Goal: Use online tool/utility: Utilize a website feature to perform a specific function

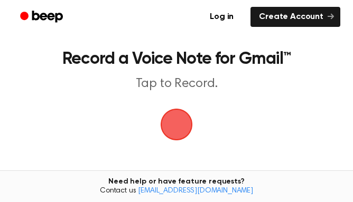
click at [175, 127] on span "button" at bounding box center [177, 125] width 32 height 32
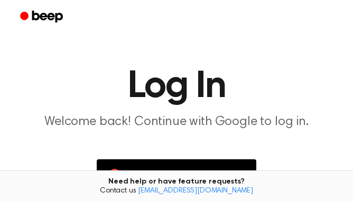
scroll to position [105, 0]
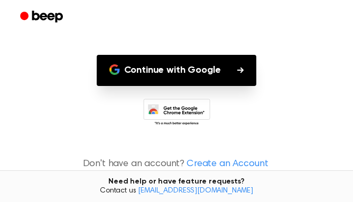
click at [184, 70] on button "Continue with Google" at bounding box center [177, 70] width 160 height 31
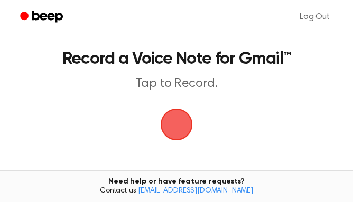
click at [174, 128] on span "button" at bounding box center [177, 125] width 32 height 32
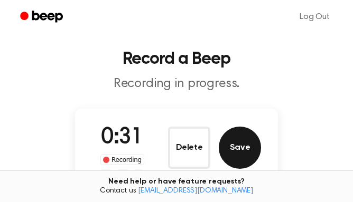
click at [255, 141] on button "Save" at bounding box center [240, 148] width 42 height 42
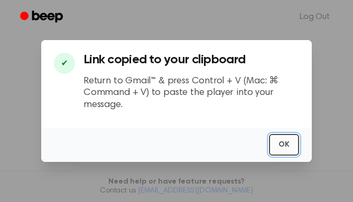
click at [278, 145] on button "OK" at bounding box center [284, 145] width 30 height 22
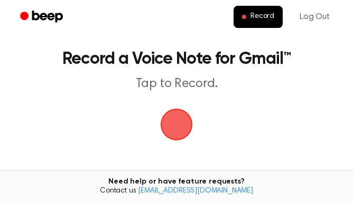
click at [173, 121] on span "button" at bounding box center [177, 125] width 34 height 34
